Goal: Use online tool/utility: Utilize a website feature to perform a specific function

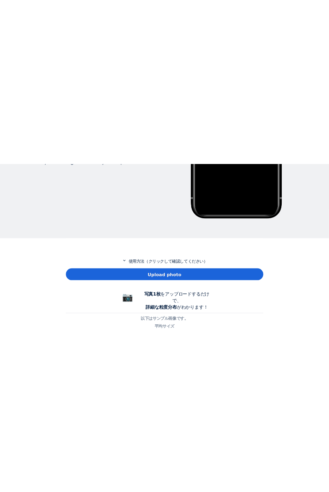
scroll to position [281, 0]
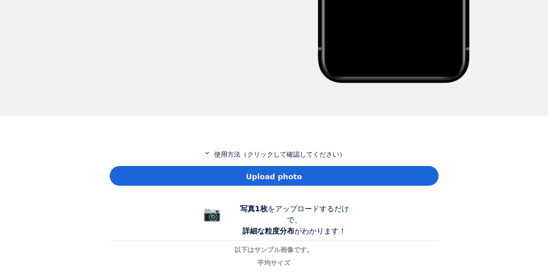
click at [275, 185] on div "Upload photo" at bounding box center [274, 176] width 329 height 20
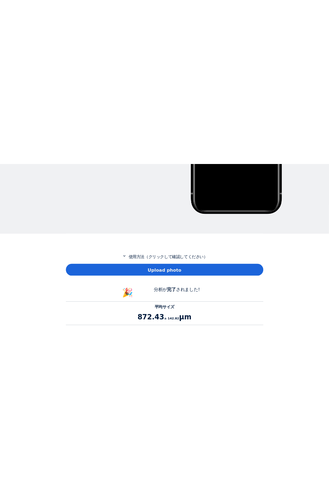
scroll to position [754, 329]
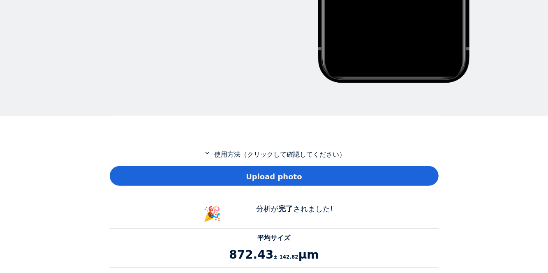
click at [368, 172] on div "Upload photo" at bounding box center [274, 176] width 329 height 20
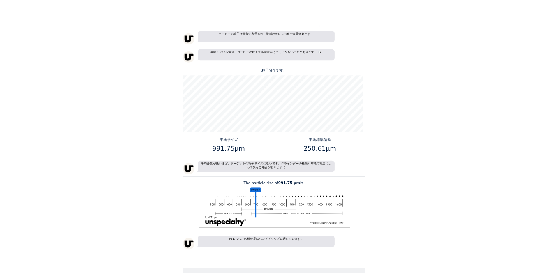
scroll to position [613, 0]
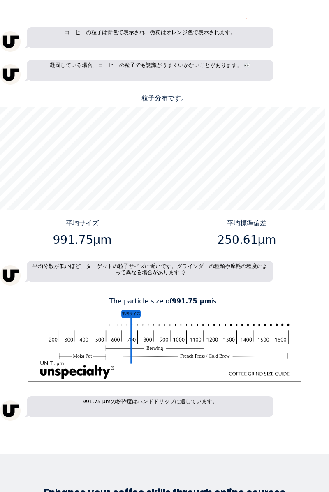
click at [306, 273] on div "平均サイズ 991.75 ± 154.63 μm 25個の粒子が検出されました。 コーヒーの粒子は青色で表示され、微粉はオレンジ色で表示されます。 凝固してい…" at bounding box center [164, 109] width 329 height 624
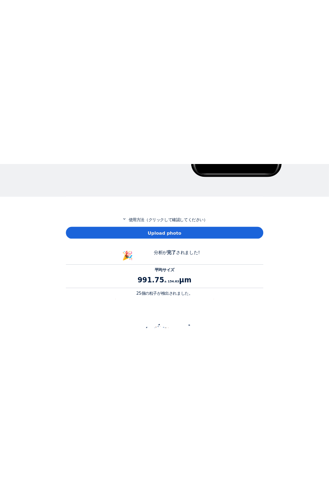
scroll to position [350, 0]
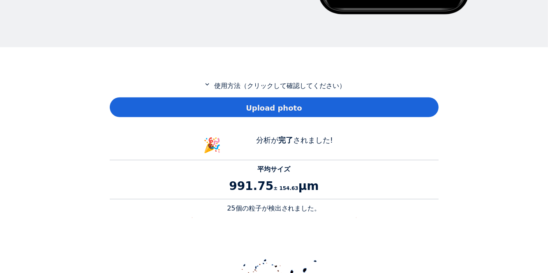
click at [421, 110] on div "Upload photo" at bounding box center [274, 108] width 329 height 20
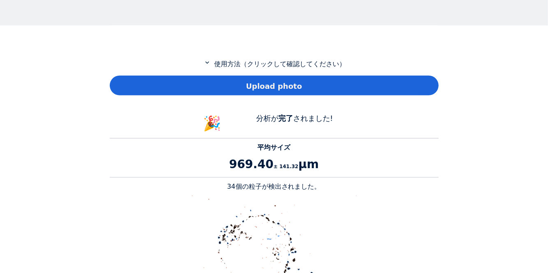
scroll to position [328, 0]
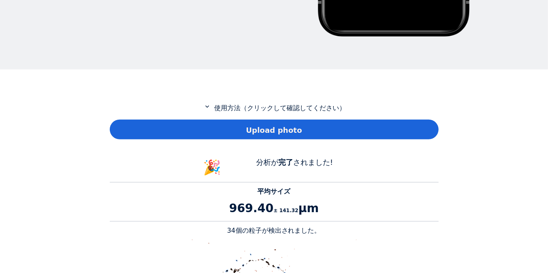
click at [505, 190] on div "Home Courses About us Tools Sign in" at bounding box center [274, 136] width 548 height 273
click at [412, 133] on div "Upload photo" at bounding box center [274, 130] width 329 height 20
click at [406, 135] on div "Upload photo" at bounding box center [274, 130] width 329 height 20
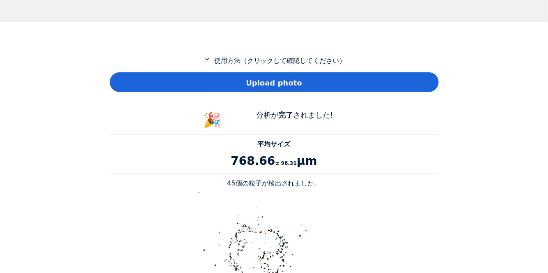
scroll to position [328, 0]
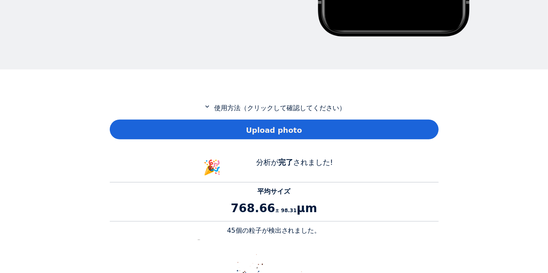
click at [410, 130] on div "Upload photo" at bounding box center [274, 130] width 329 height 20
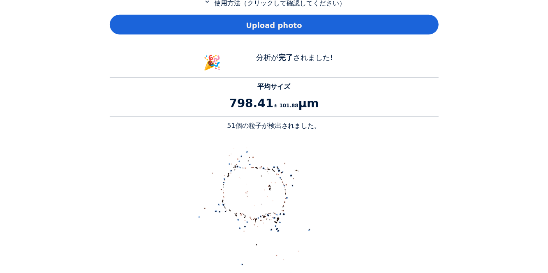
scroll to position [432, 0]
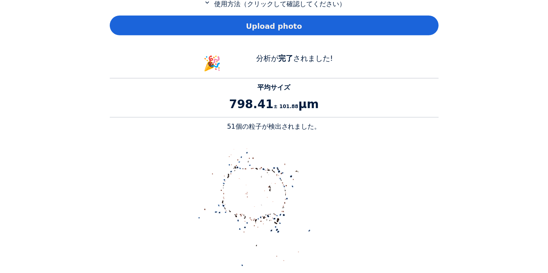
click at [415, 26] on div "Upload photo" at bounding box center [274, 26] width 329 height 20
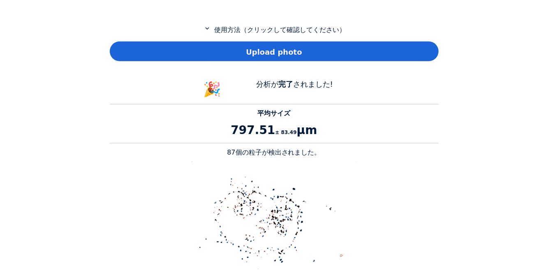
scroll to position [402, 0]
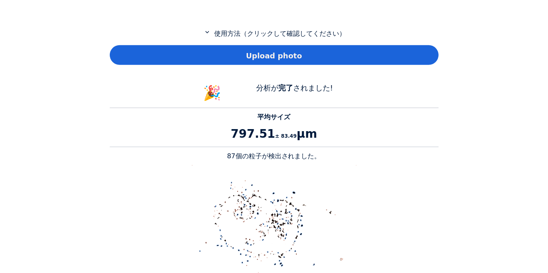
click at [413, 58] on div "Upload photo" at bounding box center [274, 55] width 329 height 20
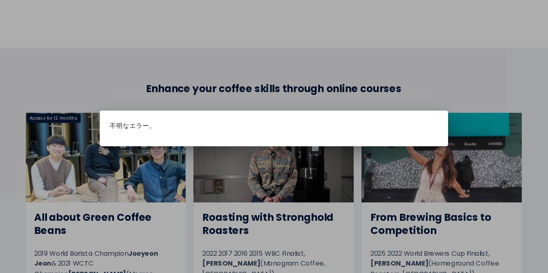
scroll to position [0, 0]
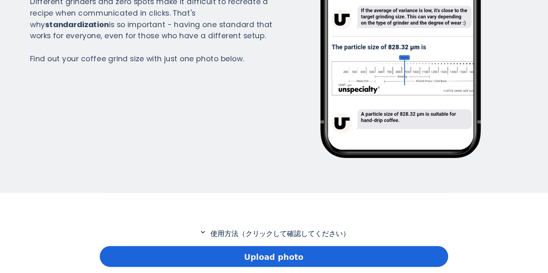
scroll to position [299, 0]
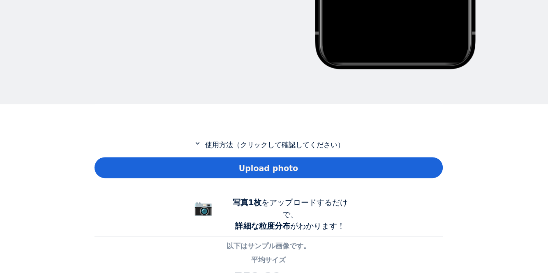
click at [409, 156] on div "Upload photo" at bounding box center [274, 159] width 329 height 20
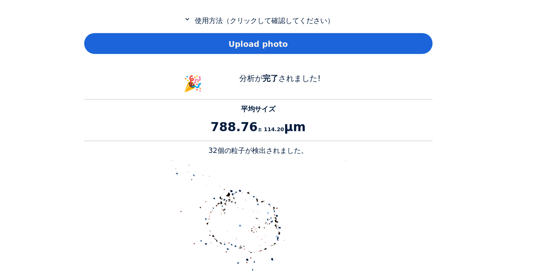
scroll to position [413, 0]
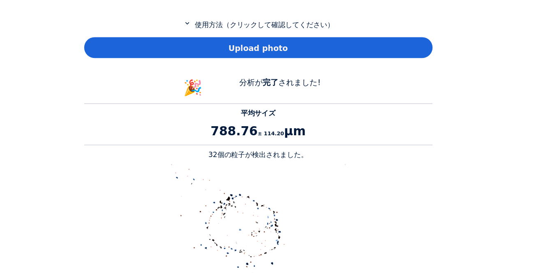
click at [394, 52] on div "Upload photo" at bounding box center [274, 45] width 329 height 20
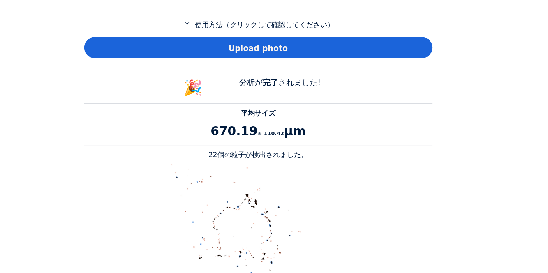
scroll to position [754, 329]
click at [495, 118] on div "Home Courses About us Tools Sign in" at bounding box center [274, 136] width 548 height 273
click at [391, 50] on div "Upload photo" at bounding box center [274, 45] width 329 height 20
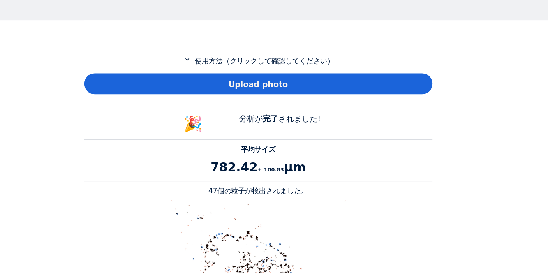
scroll to position [377, 0]
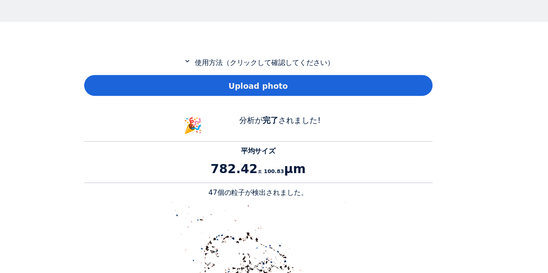
click at [490, 137] on div "Home Courses About us Tools Sign in" at bounding box center [274, 136] width 548 height 273
click at [421, 82] on div "Upload photo" at bounding box center [274, 81] width 329 height 20
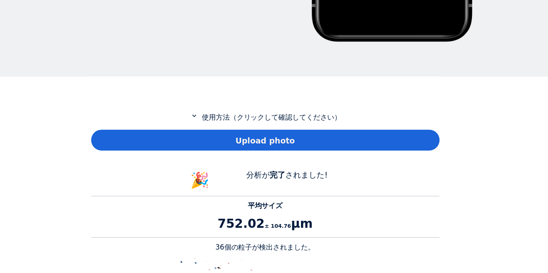
scroll to position [256, 0]
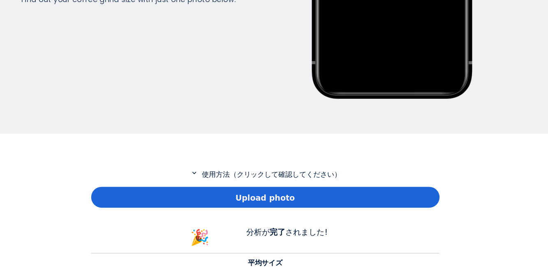
click at [476, 162] on div "Home Courses About us Tools Sign in" at bounding box center [274, 136] width 548 height 273
click at [427, 192] on div "Upload photo" at bounding box center [274, 202] width 329 height 20
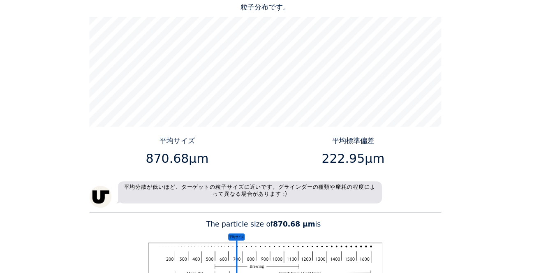
scroll to position [787, 0]
